Goal: Information Seeking & Learning: Learn about a topic

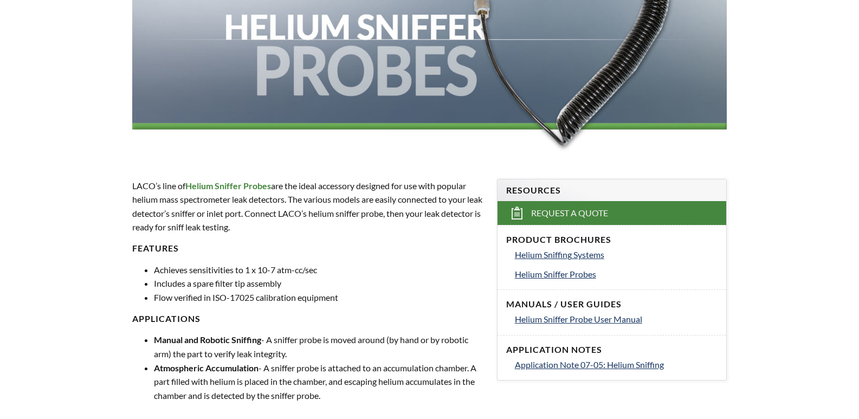
scroll to position [217, 0]
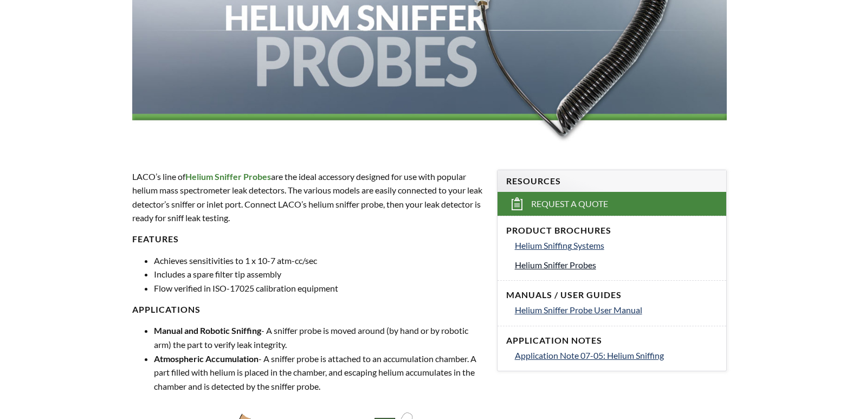
click at [560, 267] on span "Helium Sniffer Probes" at bounding box center [555, 265] width 81 height 10
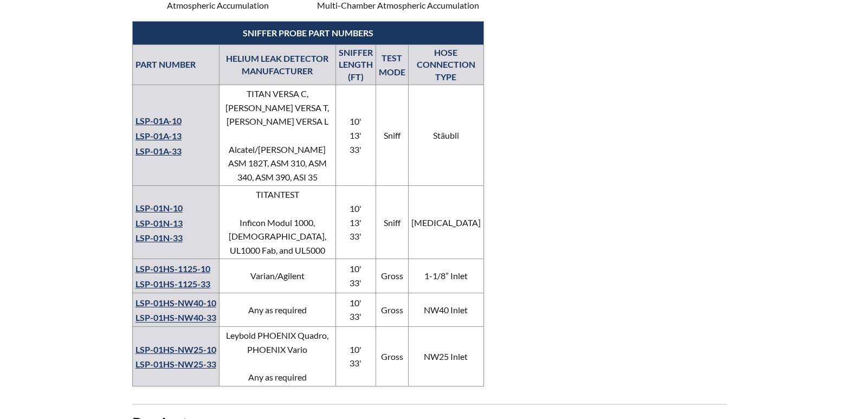
scroll to position [813, 0]
click at [159, 202] on link "LSP-01N-10" at bounding box center [158, 207] width 47 height 10
click at [160, 232] on link "LSP-01N-33" at bounding box center [158, 237] width 47 height 10
click at [164, 145] on link "LSP-01A-33" at bounding box center [158, 150] width 46 height 10
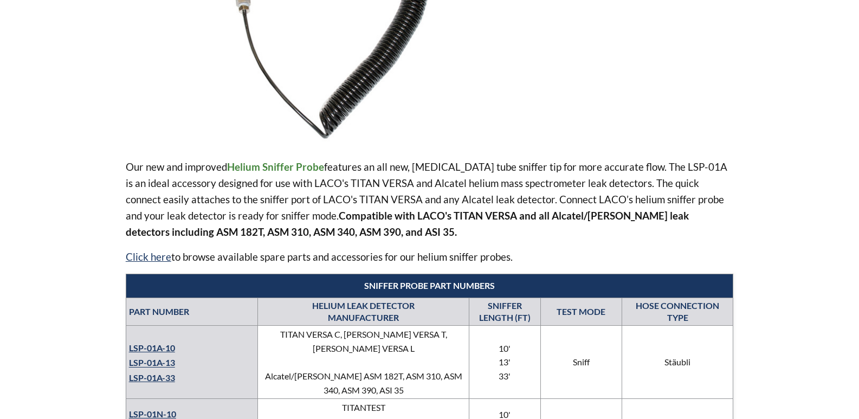
scroll to position [325, 0]
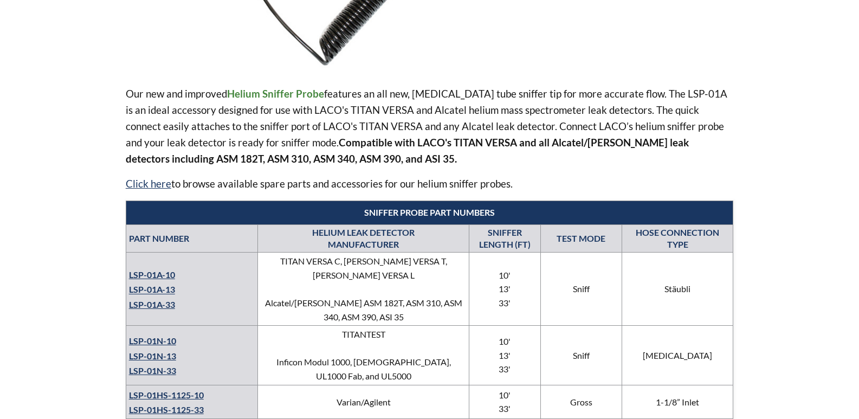
click at [162, 285] on link "LSP-01A-13" at bounding box center [152, 289] width 46 height 10
click at [165, 269] on link "LSP-01A-10" at bounding box center [152, 274] width 46 height 10
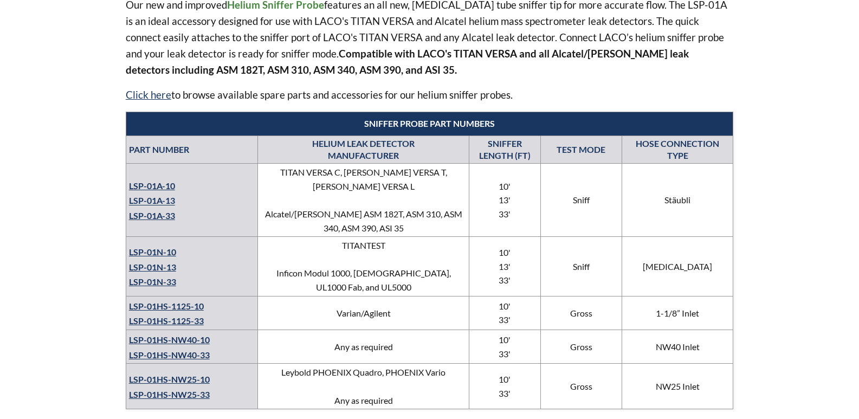
scroll to position [433, 0]
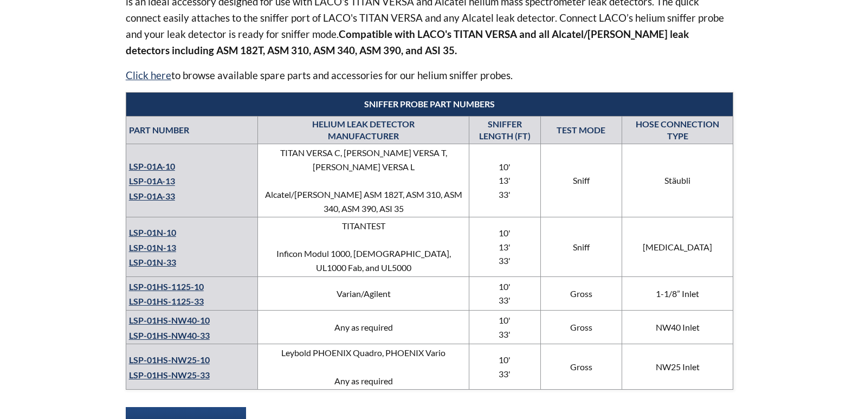
click at [176, 354] on link "LSP-01HS-NW25-10" at bounding box center [169, 359] width 81 height 10
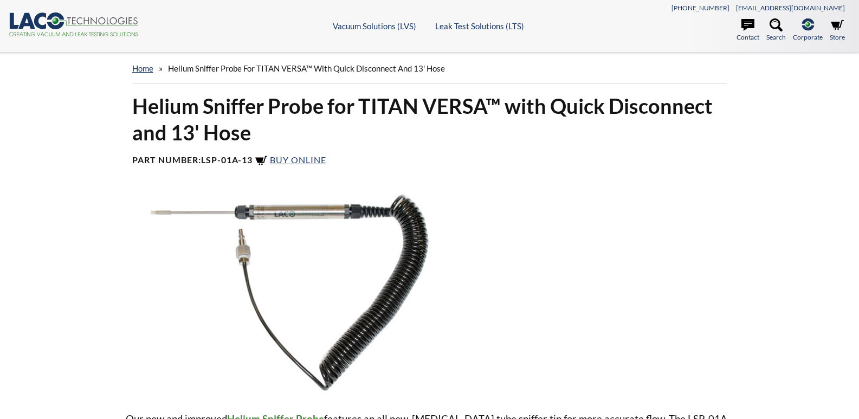
select select "Виџет за језик Преводиоца"
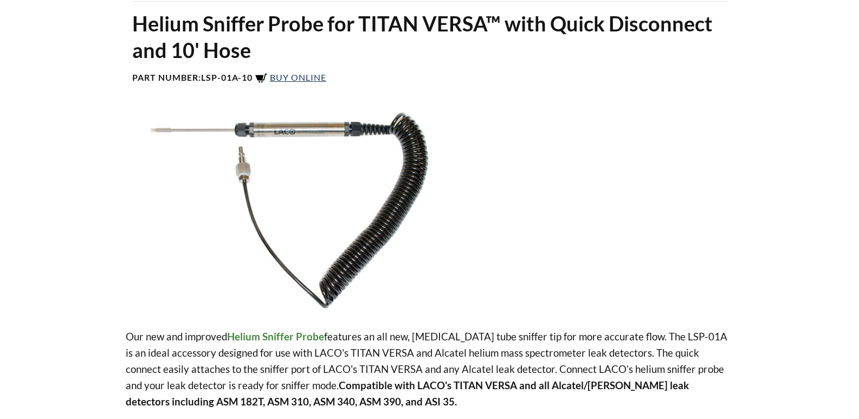
scroll to position [108, 0]
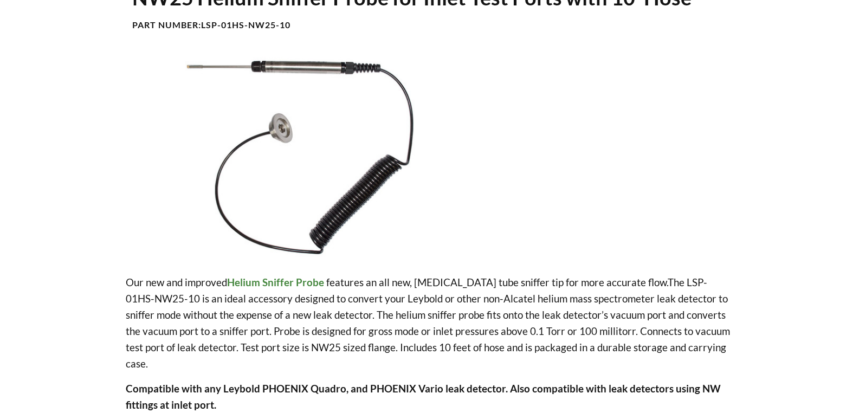
scroll to position [163, 0]
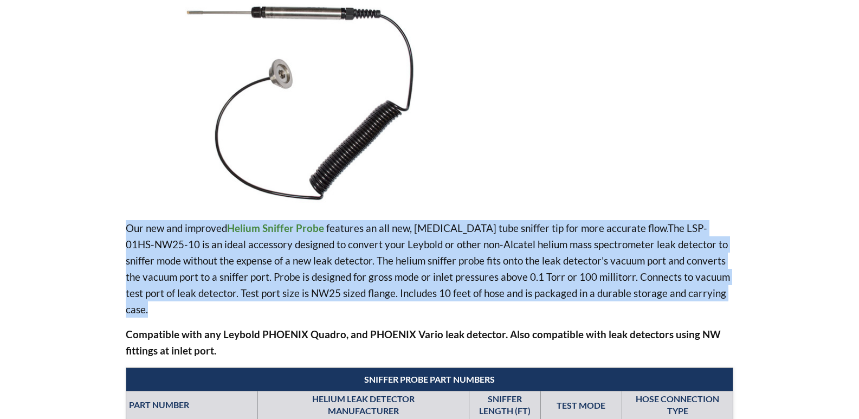
drag, startPoint x: 690, startPoint y: 293, endPoint x: 123, endPoint y: 222, distance: 571.7
click at [123, 222] on div "NW25 Helium Sniffer Probe for Inlet Test Ports with 10' Hose Part Number: LSP-0…" at bounding box center [429, 392] width 693 height 925
copy p "Our new and improved Helium Sniffer Probe features an all new, capillary tube s…"
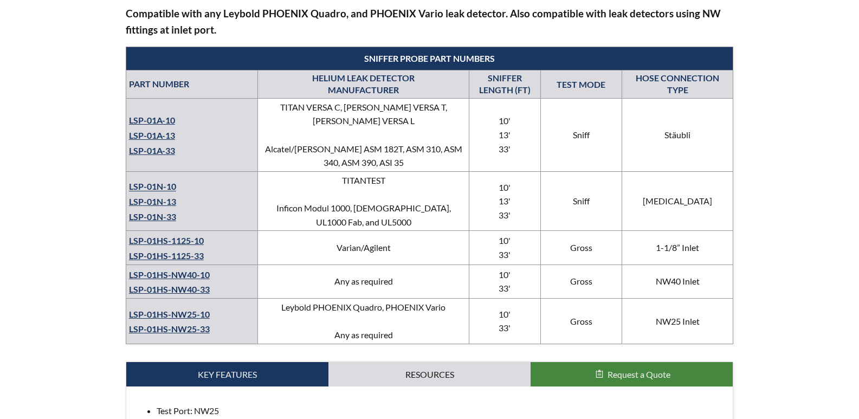
scroll to position [542, 0]
